Goal: Obtain resource: Obtain resource

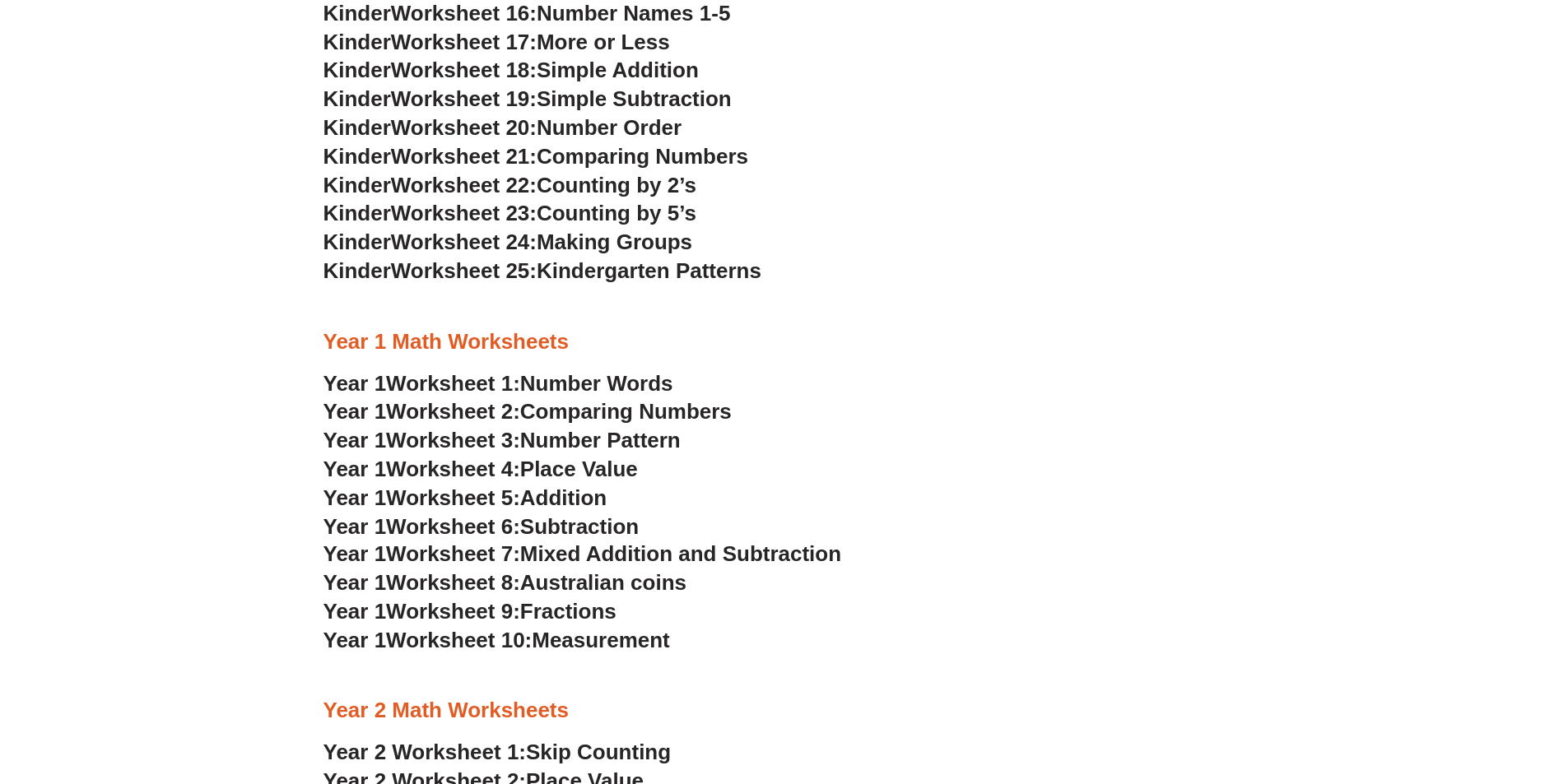
scroll to position [1480, 0]
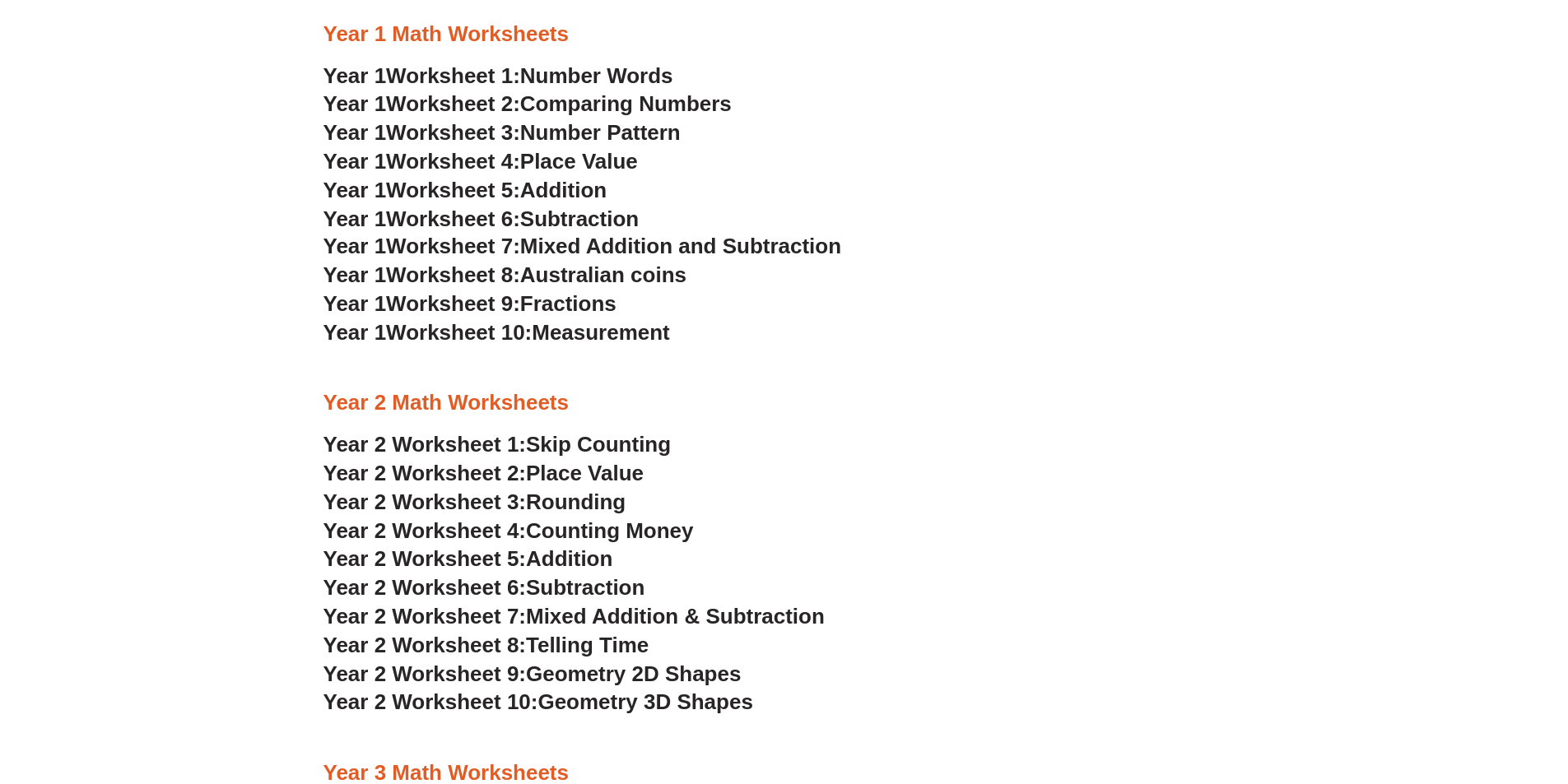
click at [453, 74] on span "Worksheet 1:" at bounding box center [453, 75] width 134 height 25
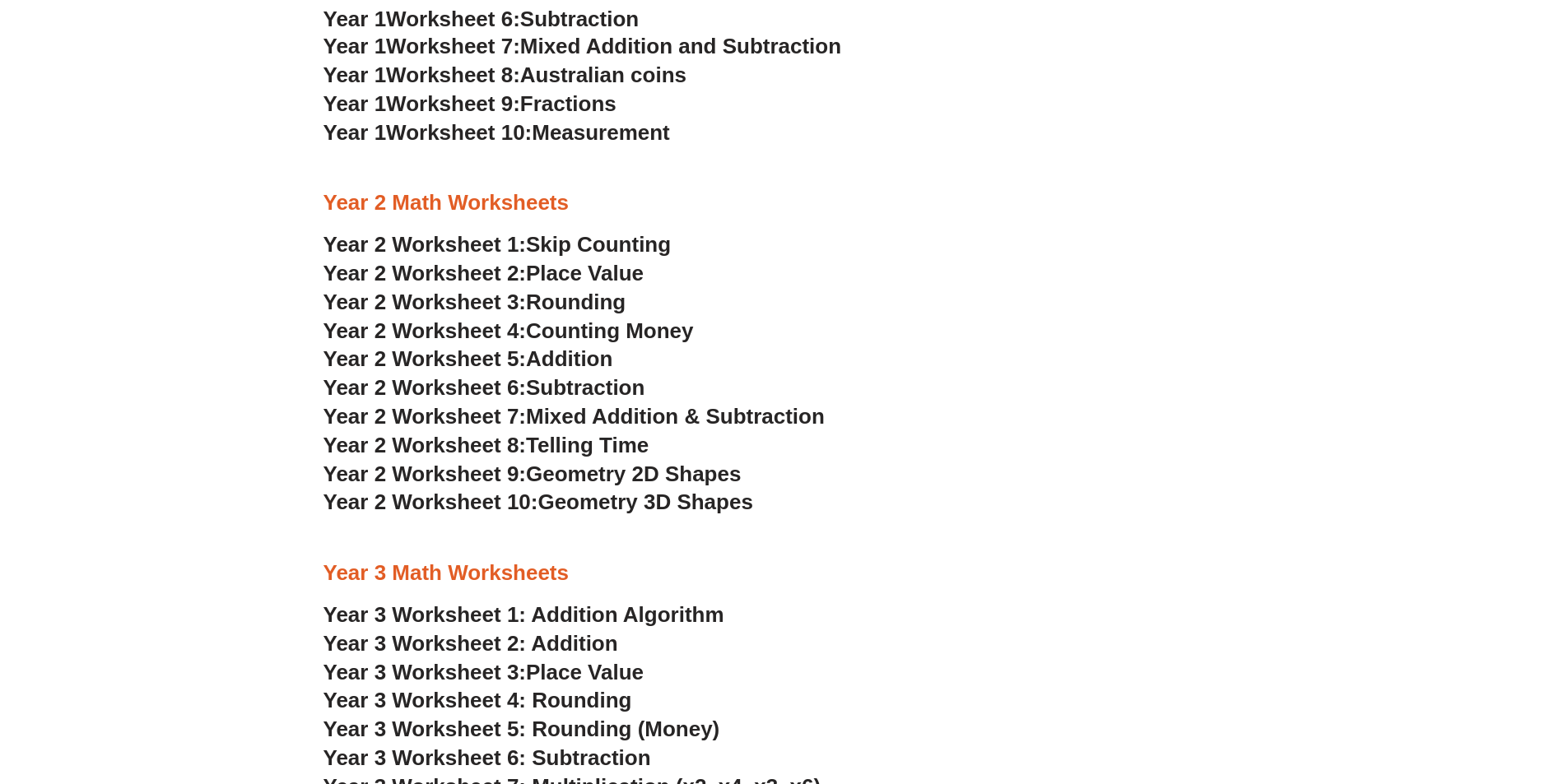
scroll to position [1727, 0]
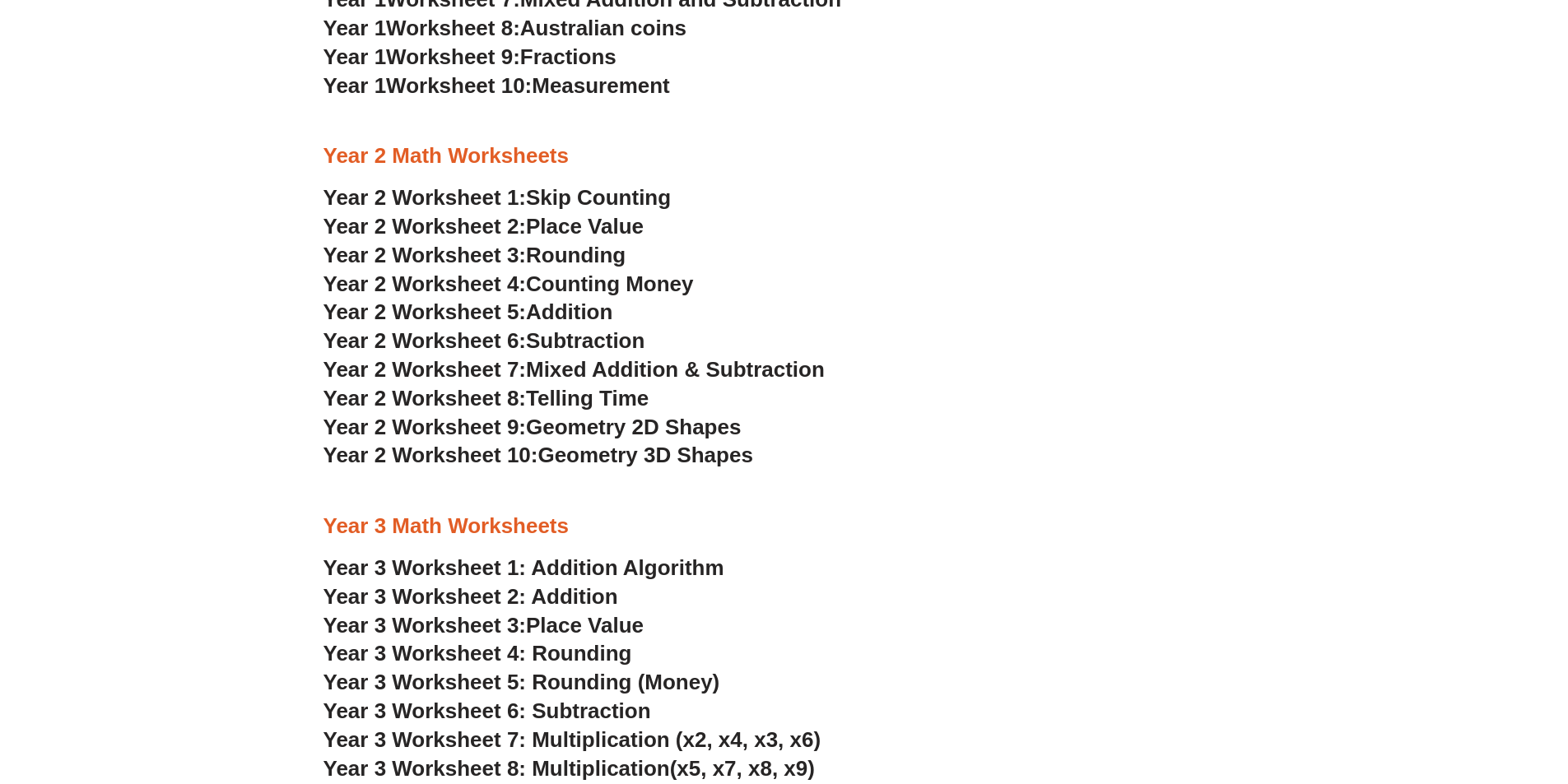
click at [554, 306] on span "Addition" at bounding box center [569, 312] width 86 height 25
click at [659, 565] on link "Year 3 Worksheet 1: Addition Algorithm" at bounding box center [524, 567] width 401 height 25
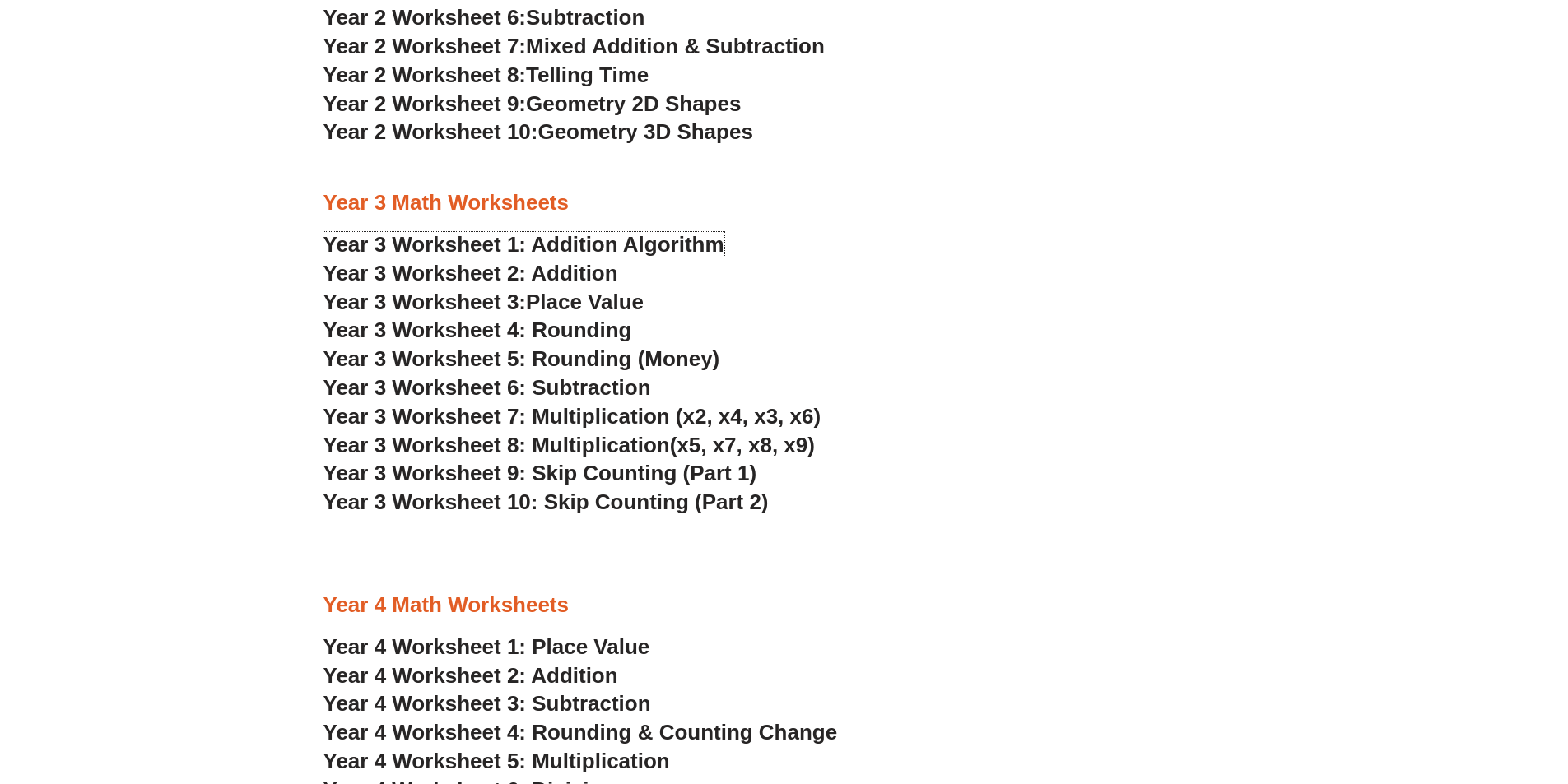
scroll to position [2056, 0]
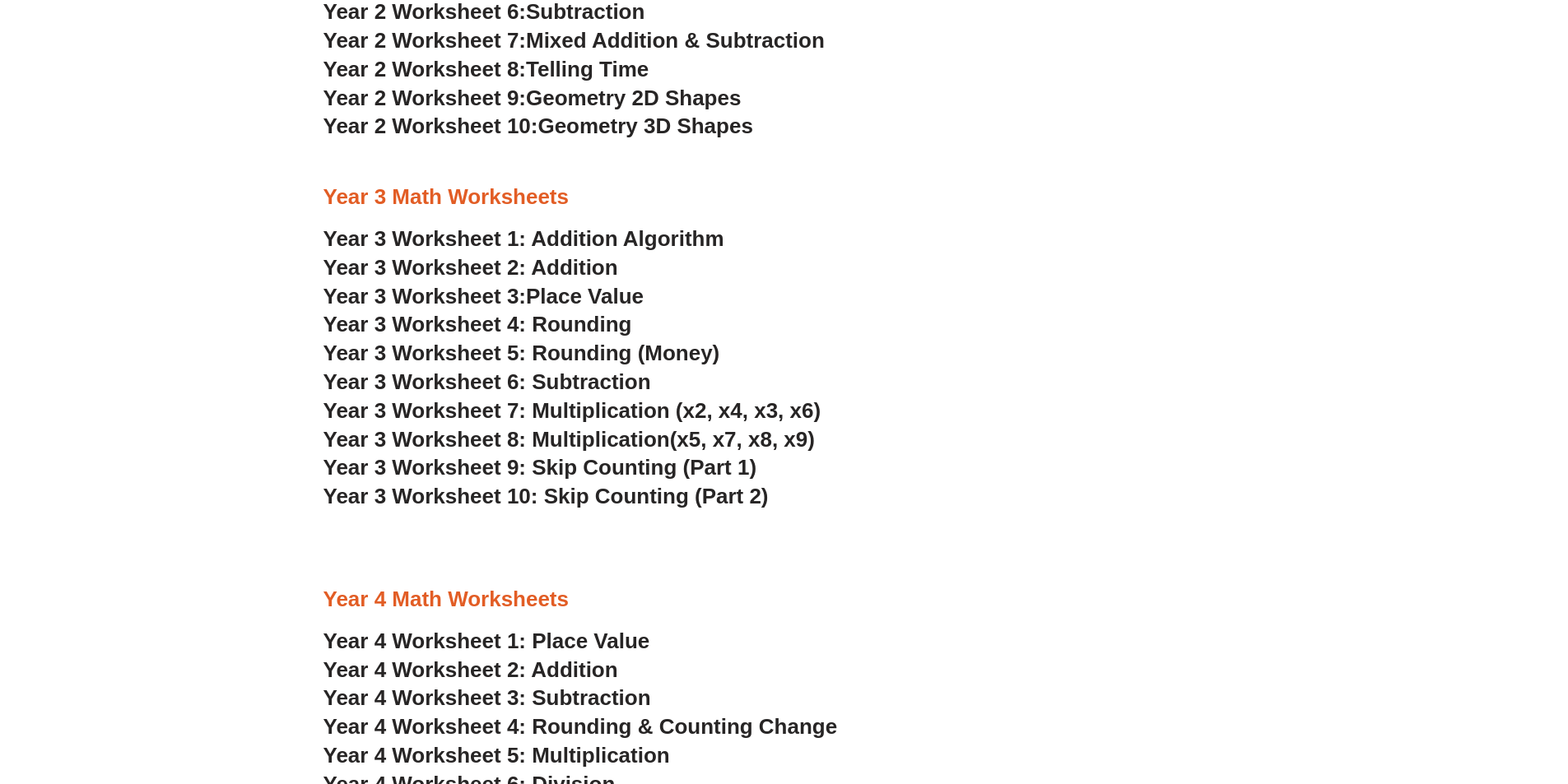
click at [567, 261] on link "Year 3 Worksheet 2: Addition" at bounding box center [471, 267] width 295 height 25
click at [611, 38] on span "Mixed Addition & Subtraction" at bounding box center [675, 41] width 299 height 25
click at [557, 296] on span "Place Value" at bounding box center [584, 296] width 118 height 25
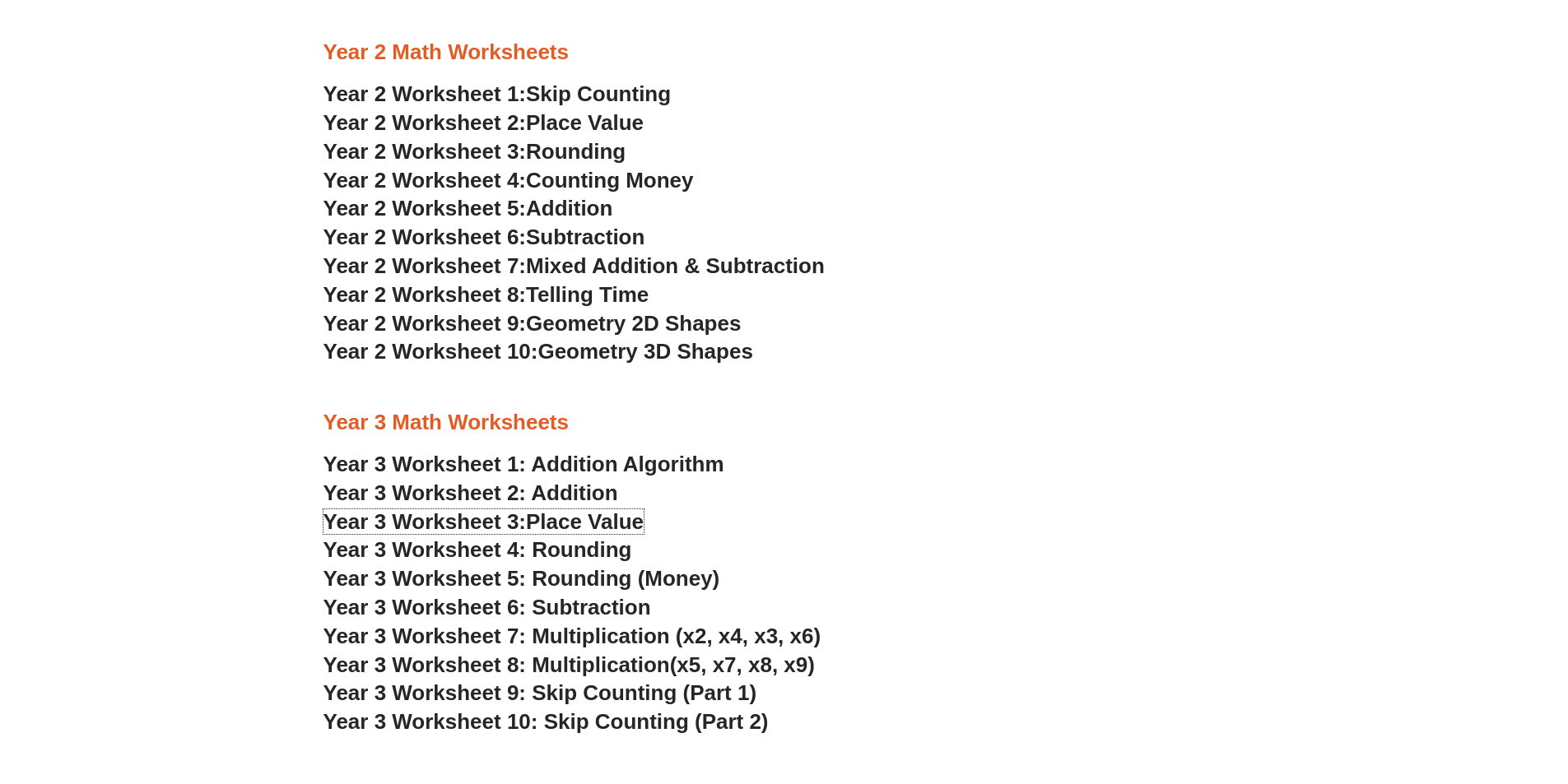
scroll to position [1809, 0]
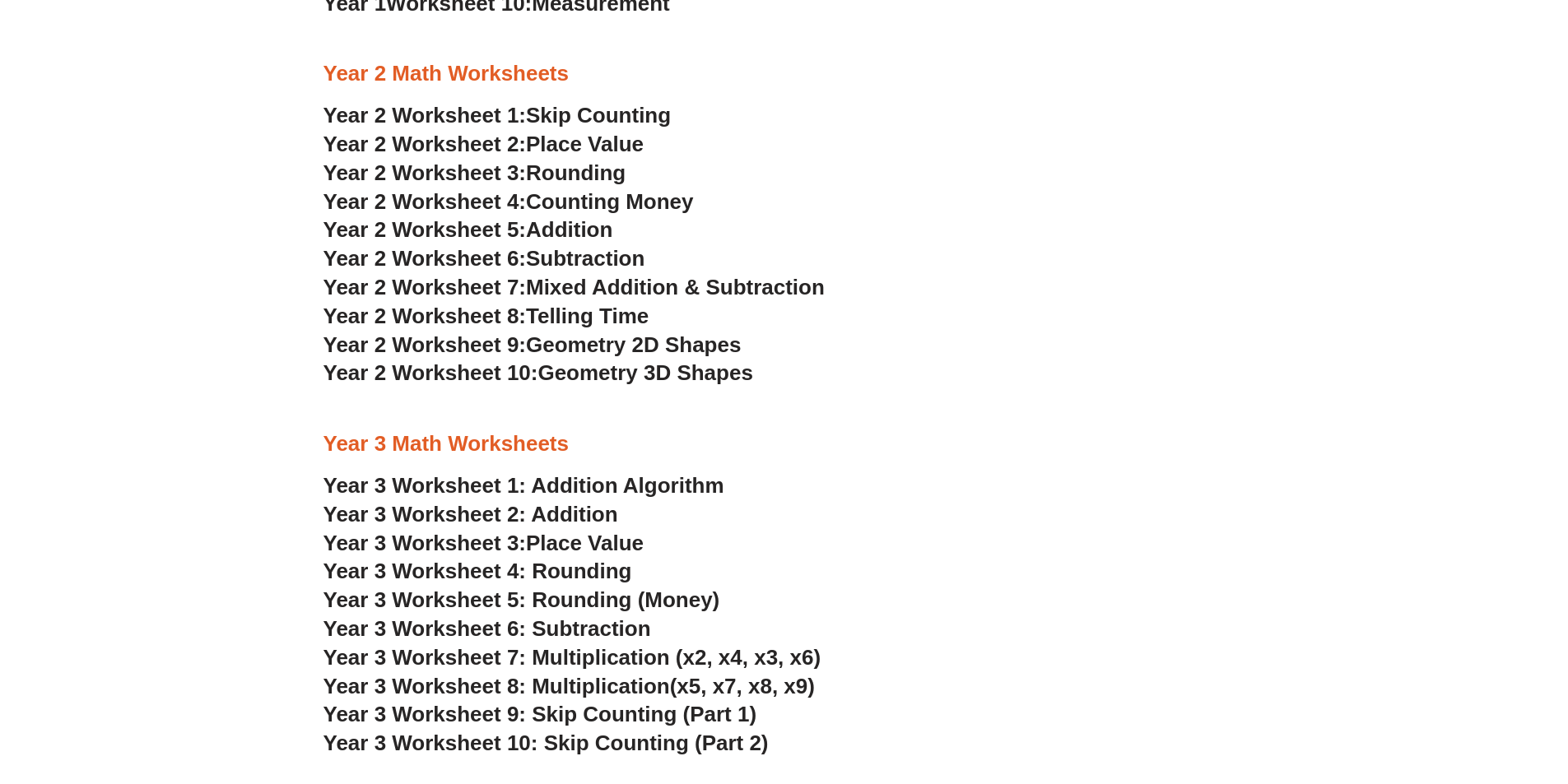
click at [556, 144] on span "Place Value" at bounding box center [584, 144] width 118 height 25
click at [535, 170] on span "Rounding" at bounding box center [575, 173] width 100 height 25
click at [578, 260] on span "Subtraction" at bounding box center [584, 258] width 119 height 25
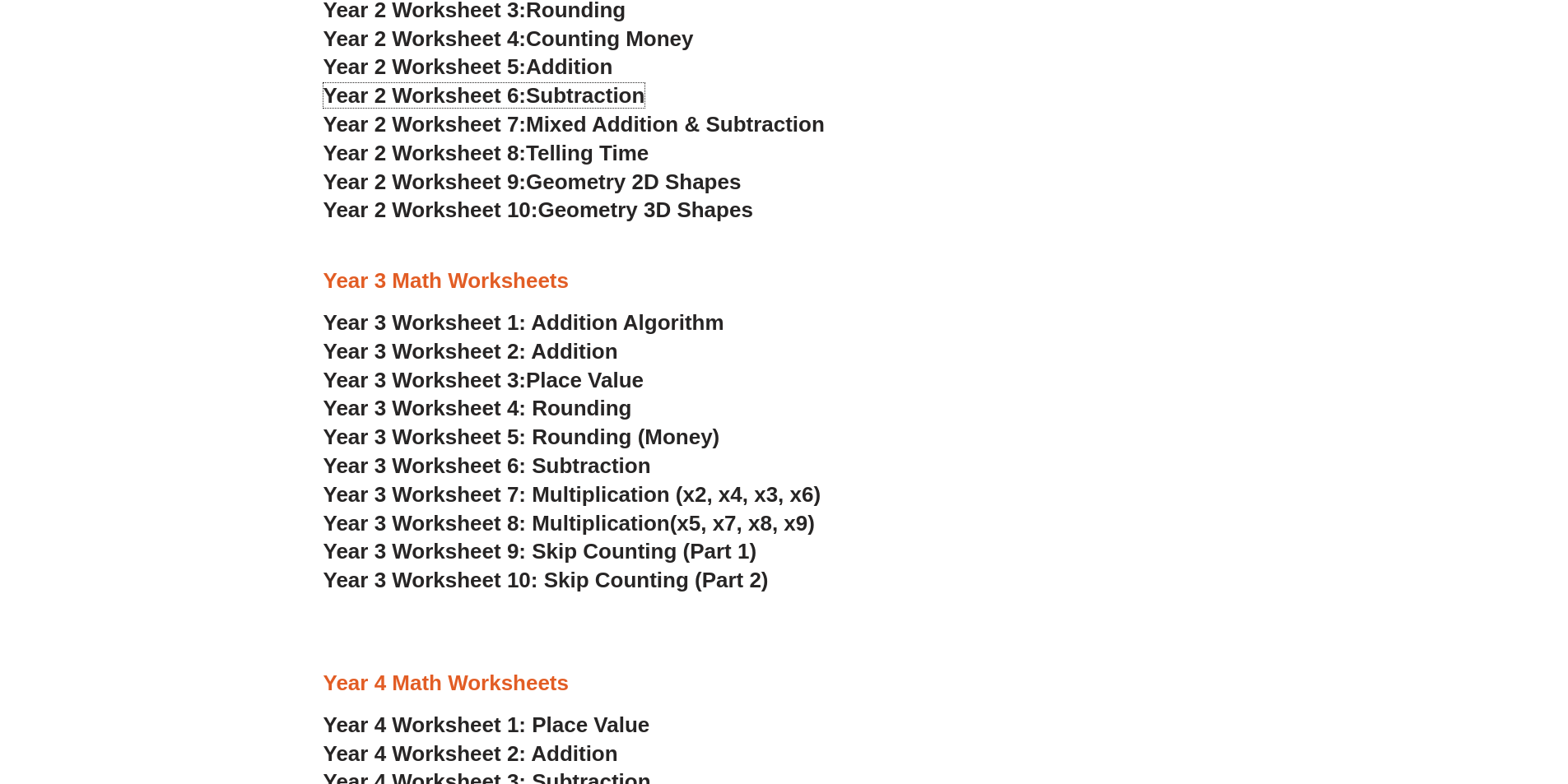
scroll to position [1974, 0]
